Goal: Information Seeking & Learning: Learn about a topic

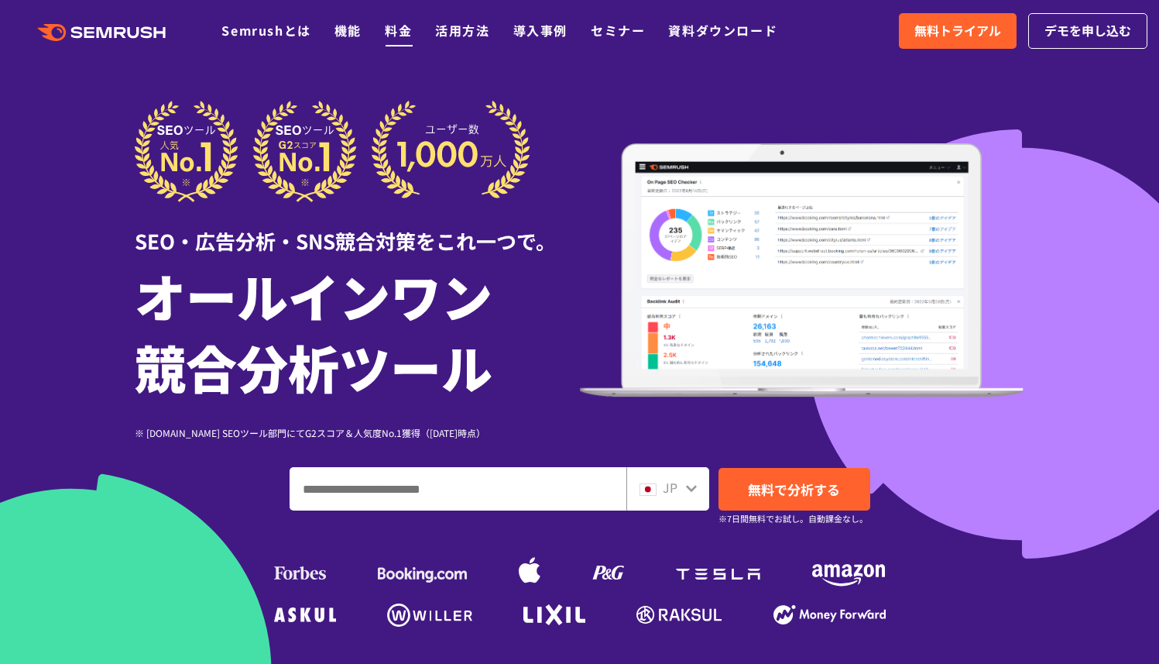
click at [408, 22] on link "料金" at bounding box center [398, 30] width 27 height 19
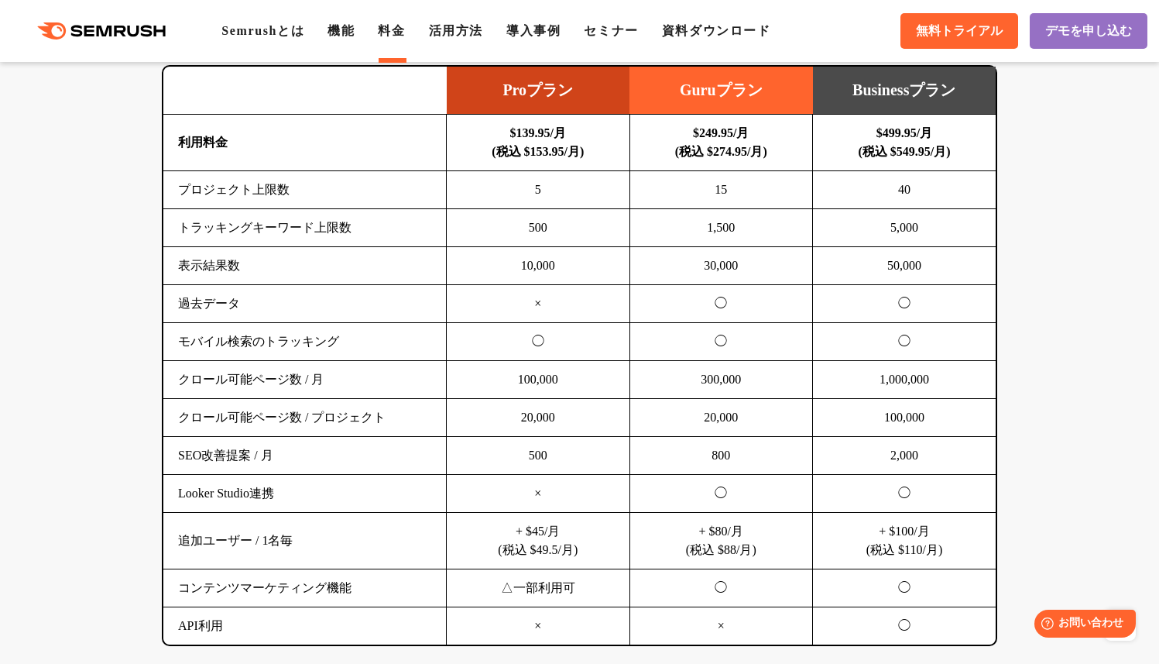
scroll to position [840, 0]
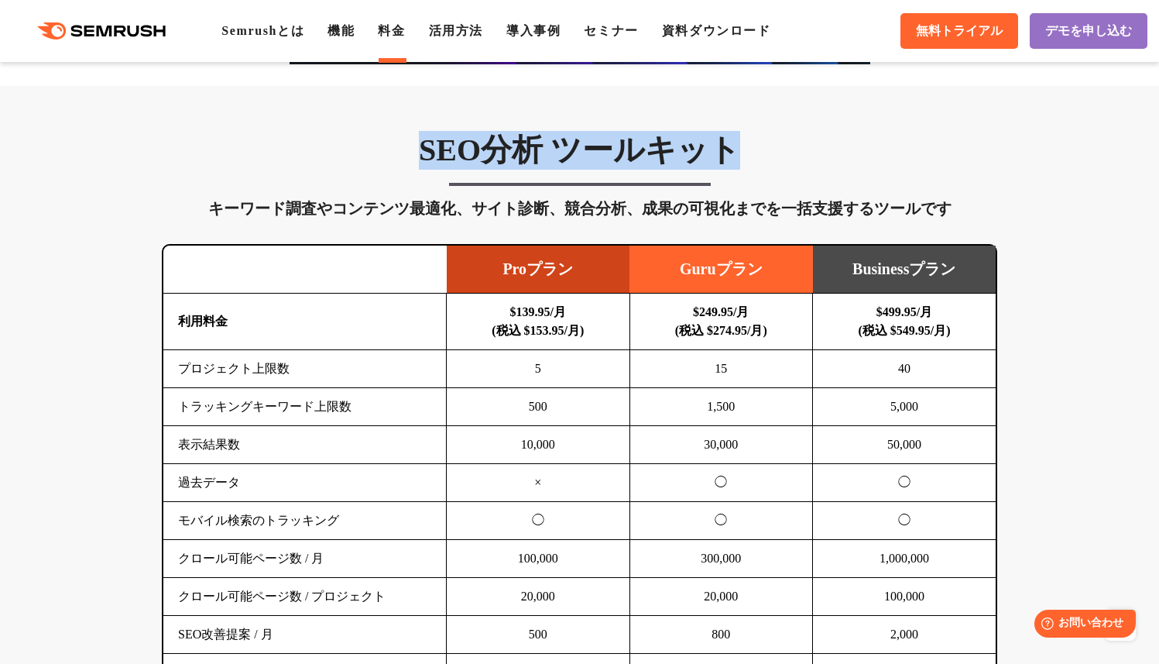
drag, startPoint x: 733, startPoint y: 151, endPoint x: 424, endPoint y: 152, distance: 308.3
click at [424, 151] on h3 "SEO分析 ツールキット" at bounding box center [580, 150] width 836 height 39
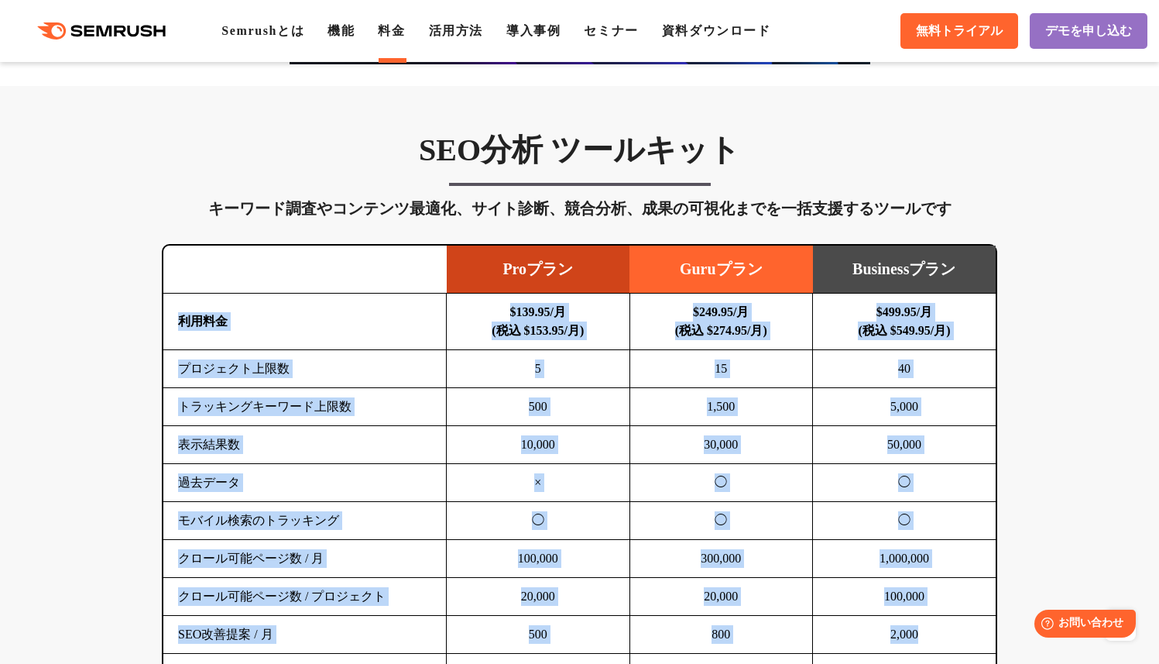
drag, startPoint x: 165, startPoint y: 314, endPoint x: 953, endPoint y: 630, distance: 848.7
click at [953, 630] on tbody "利用料金 $139.95/月 (税込 $153.95/月) $249.95/月 (税込 $274.95/月) $499.95/月 (税込 $549.95/月)…" at bounding box center [579, 559] width 833 height 531
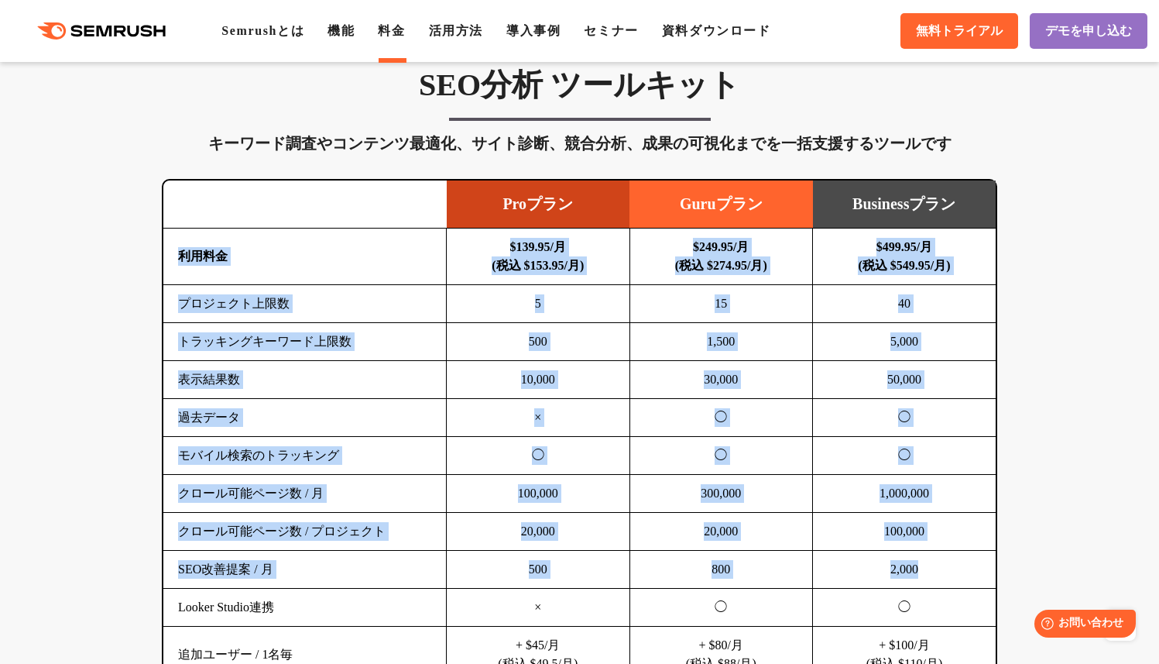
scroll to position [1217, 0]
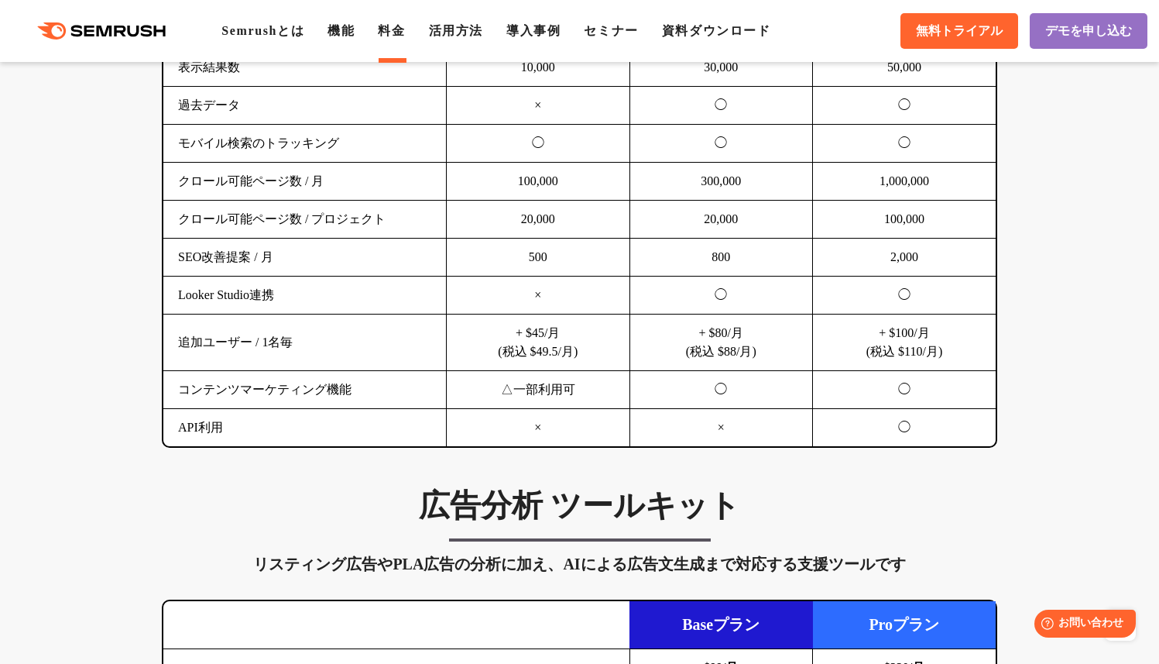
click at [878, 434] on td "◯" at bounding box center [905, 428] width 184 height 38
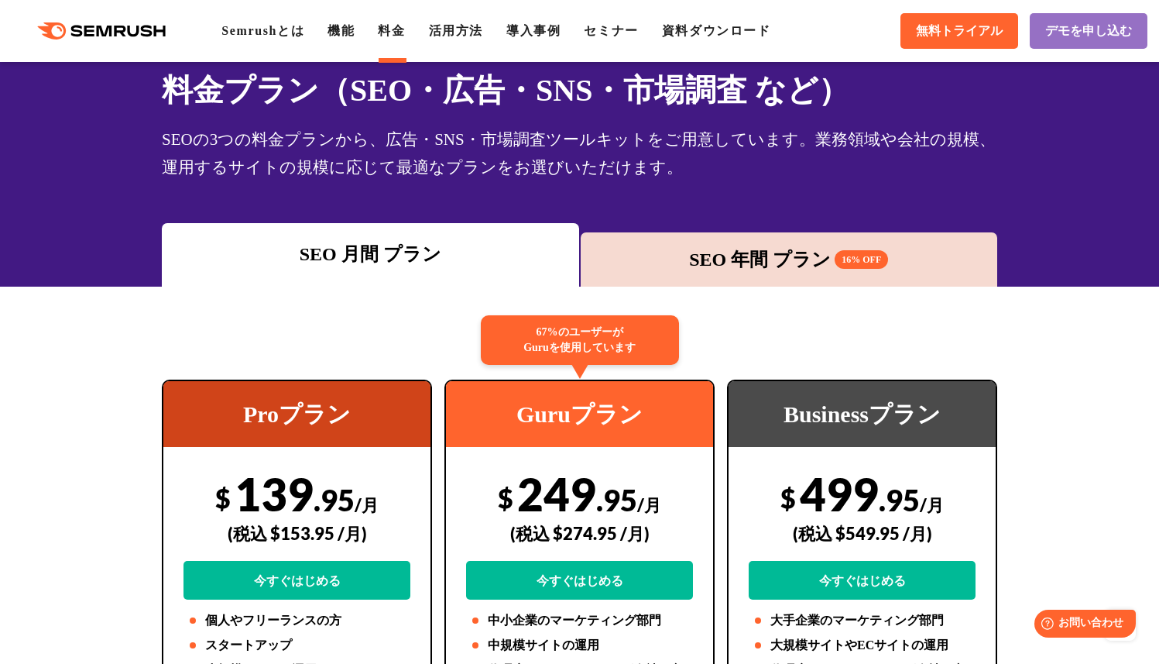
scroll to position [0, 0]
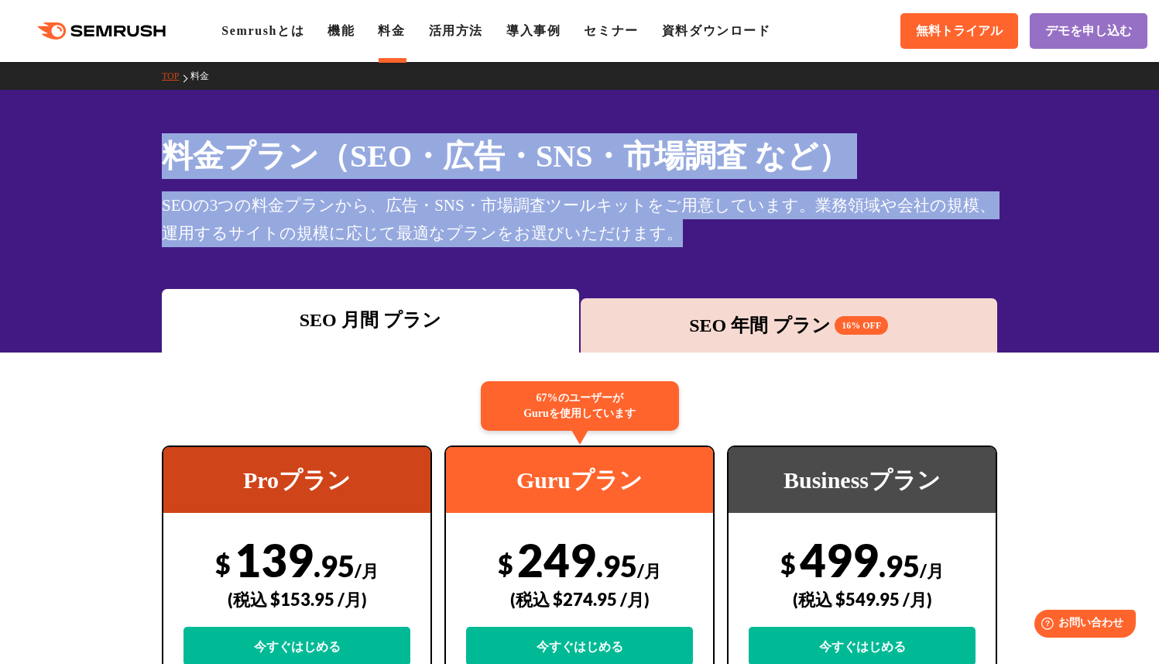
drag, startPoint x: 674, startPoint y: 234, endPoint x: 146, endPoint y: 151, distance: 533.9
click at [148, 152] on div "料金プラン（SEO・広告・SNS・市場調査 など） SEOの3つの料金プランから、広告・SNS・市場調査ツールキットをご用意しています。業務領域や会社の規模、…" at bounding box center [579, 190] width 867 height 114
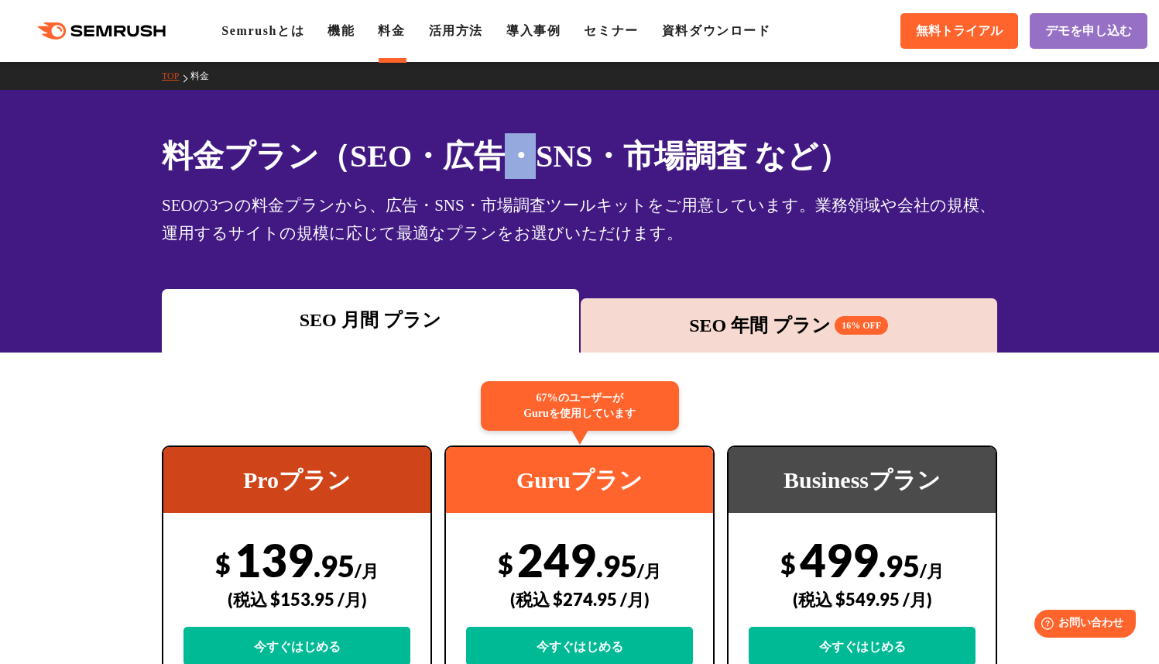
click at [524, 171] on h1 "料金プラン（SEO・広告・SNS・市場調査 など）" at bounding box center [580, 156] width 836 height 46
click at [911, 156] on h1 "料金プラン（SEO・広告・SNS・市場調査 など）" at bounding box center [580, 156] width 836 height 46
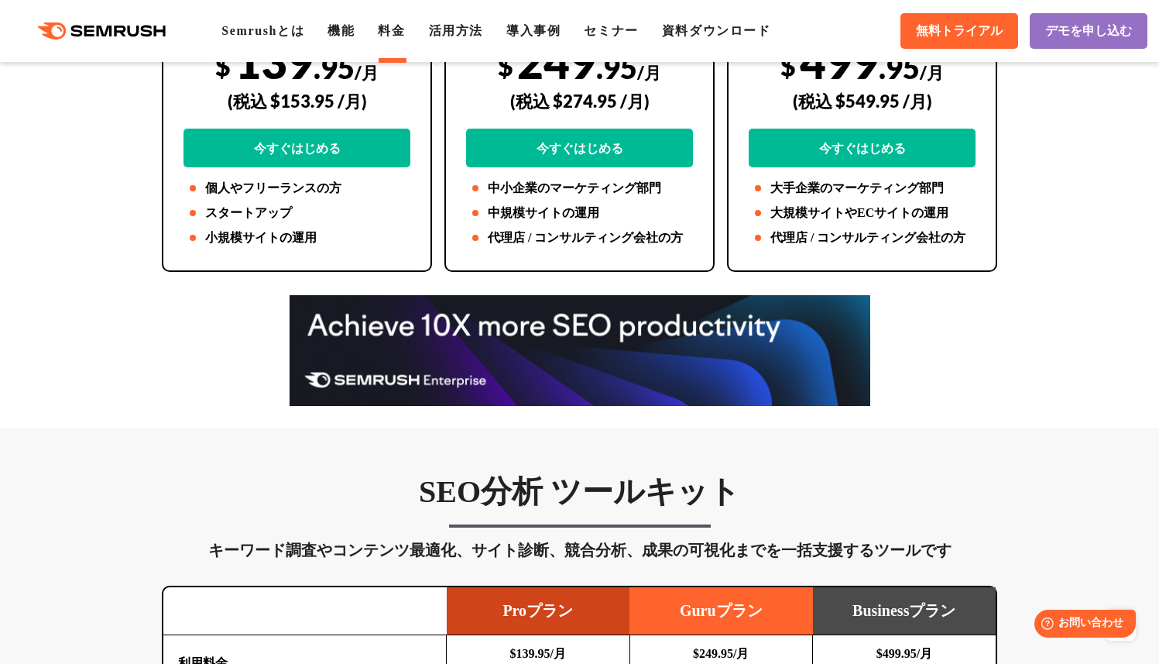
scroll to position [496, 0]
